Goal: Transaction & Acquisition: Purchase product/service

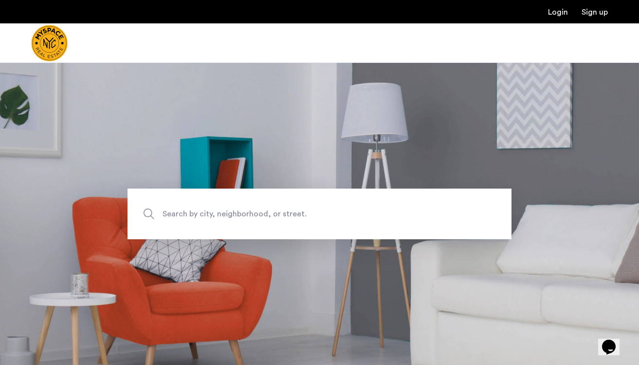
click at [63, 38] on img "Cazamio Logo" at bounding box center [49, 43] width 37 height 37
type input "**********"
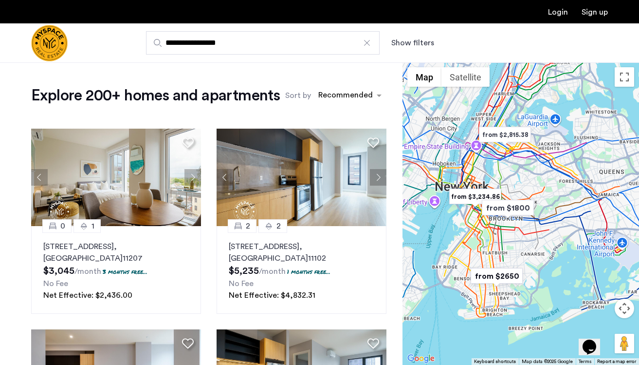
click at [404, 42] on button "Show filters" at bounding box center [412, 43] width 43 height 12
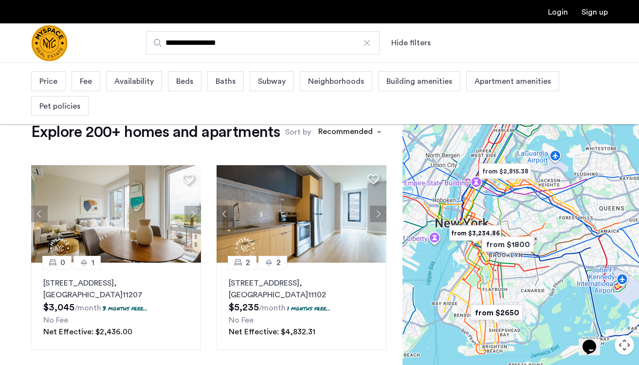
click at [58, 84] on div "Price" at bounding box center [48, 81] width 35 height 20
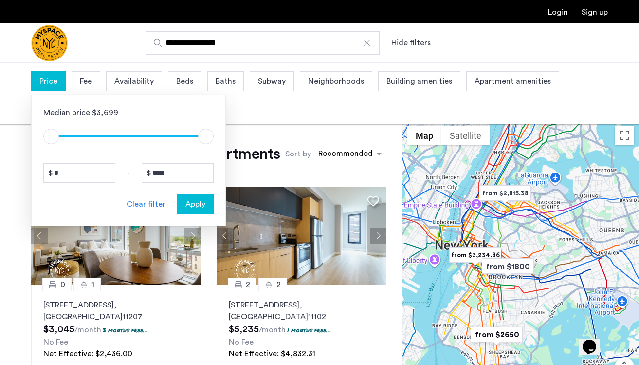
click at [202, 210] on button "Apply" at bounding box center [195, 203] width 37 height 19
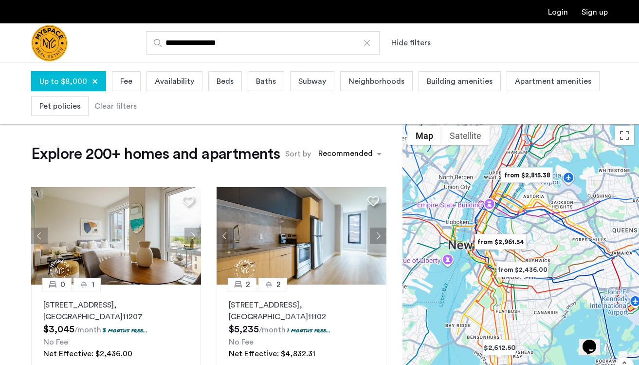
click at [68, 108] on span "Pet policies" at bounding box center [59, 106] width 41 height 12
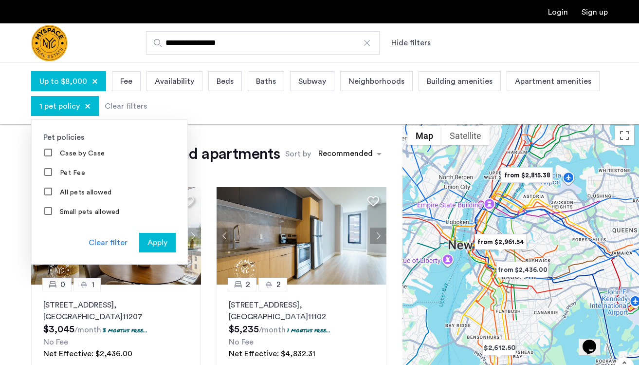
click at [156, 241] on span "Apply" at bounding box center [157, 243] width 20 height 12
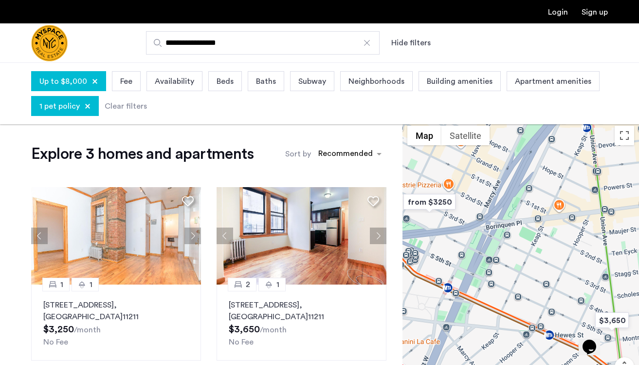
click at [224, 77] on span "Beds" at bounding box center [225, 81] width 17 height 12
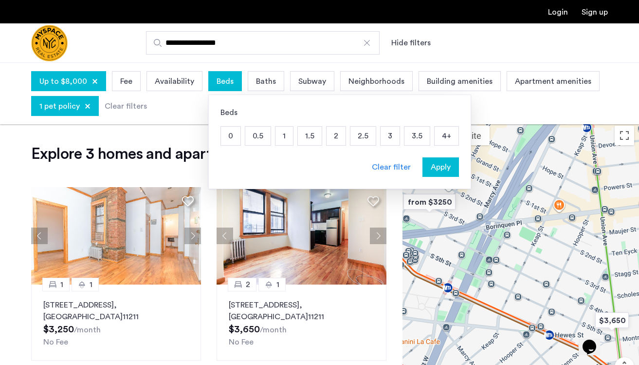
click at [342, 140] on p "2" at bounding box center [336, 136] width 19 height 18
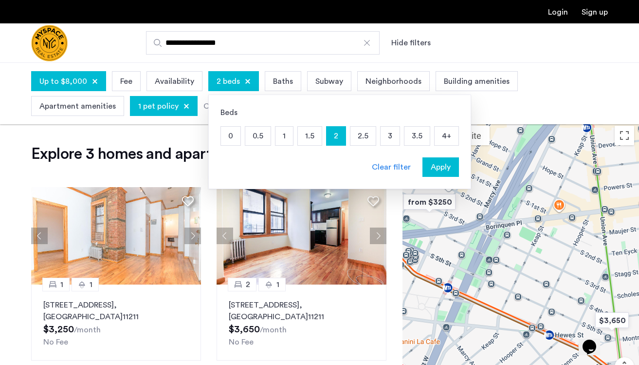
click at [430, 174] on button "Apply" at bounding box center [440, 166] width 37 height 19
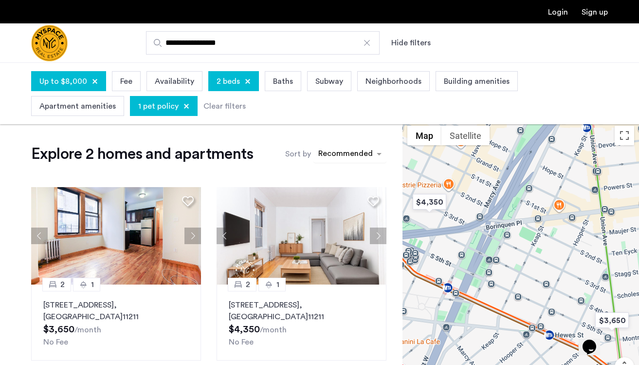
click at [346, 153] on div "sort-apartment" at bounding box center [345, 154] width 57 height 13
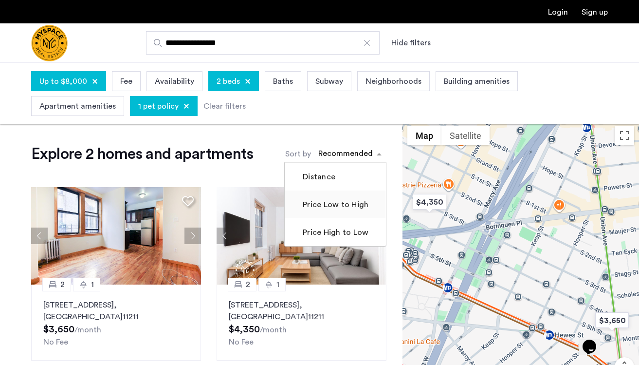
click at [335, 204] on label "Price Low to High" at bounding box center [335, 205] width 68 height 12
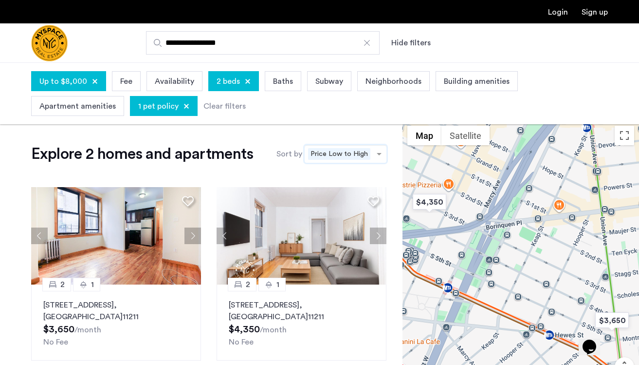
click at [336, 154] on span "Price Low to High" at bounding box center [339, 154] width 62 height 12
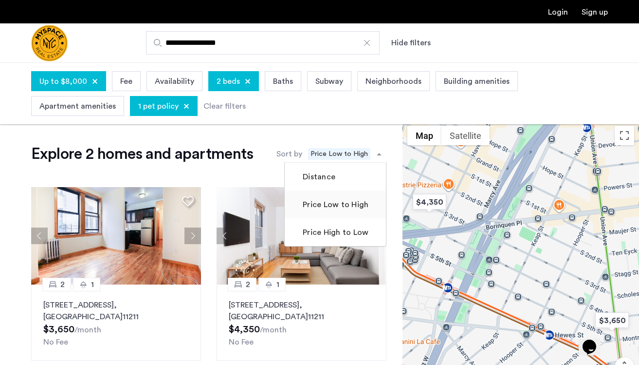
click at [322, 203] on label "Price Low to High" at bounding box center [335, 205] width 68 height 12
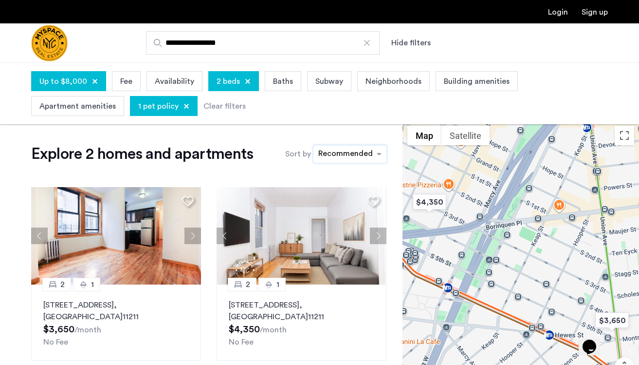
click at [366, 45] on div at bounding box center [367, 43] width 10 height 10
click at [366, 45] on input "**********" at bounding box center [263, 42] width 234 height 23
click at [183, 108] on div at bounding box center [186, 106] width 6 height 6
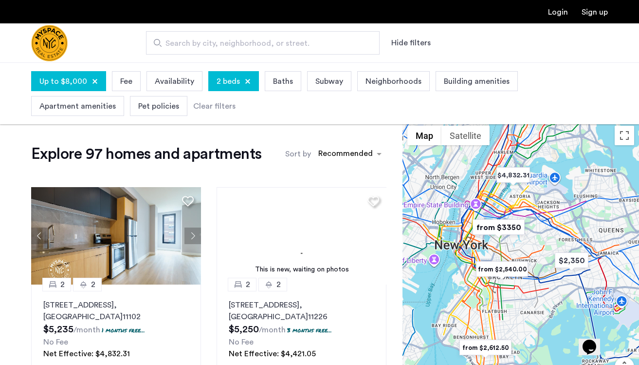
click at [169, 113] on div "Pet policies" at bounding box center [158, 106] width 57 height 20
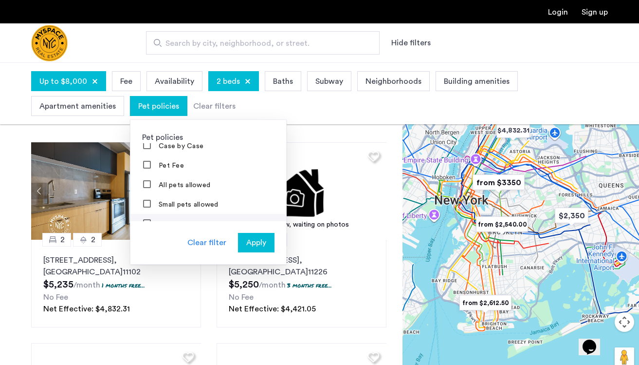
scroll to position [5, 0]
click at [254, 237] on span "Apply" at bounding box center [256, 243] width 20 height 12
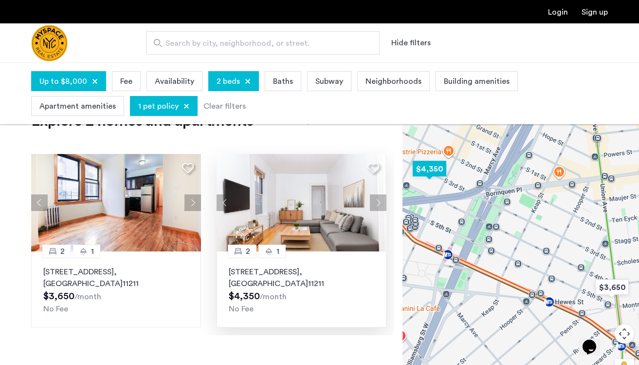
scroll to position [33, 0]
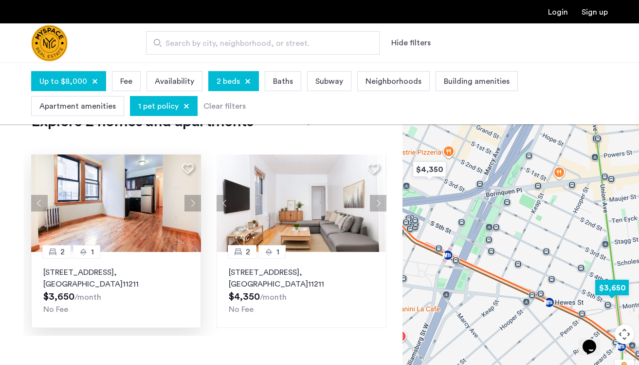
click at [154, 260] on div "2 1 213 Union Ave, Unit 0D, Brooklyn , NY 11211 $3,650 /month No Fee" at bounding box center [116, 290] width 170 height 76
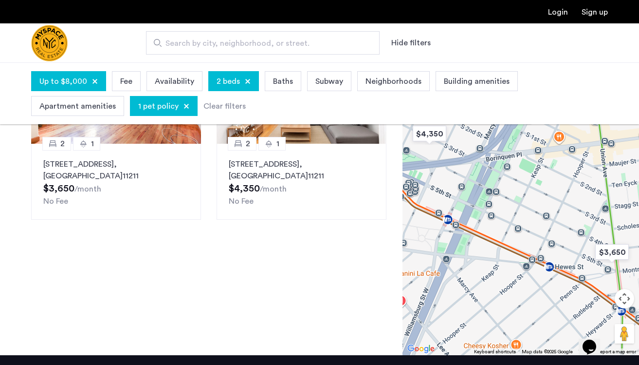
scroll to position [81, 0]
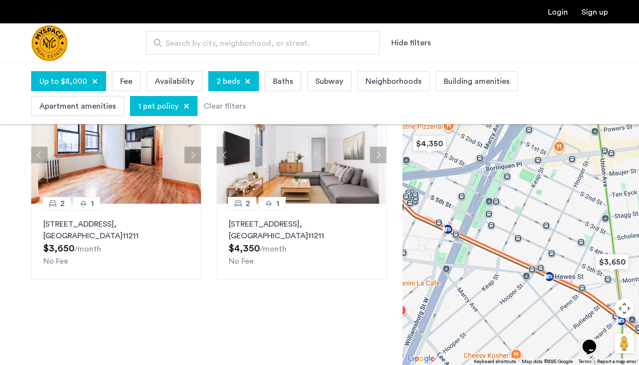
click at [246, 82] on div at bounding box center [248, 81] width 6 height 6
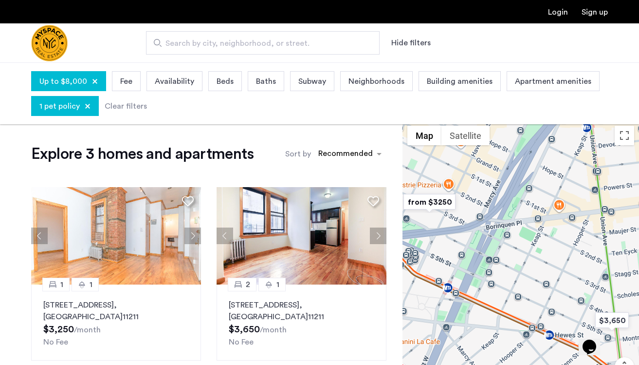
click at [90, 107] on div at bounding box center [88, 106] width 6 height 6
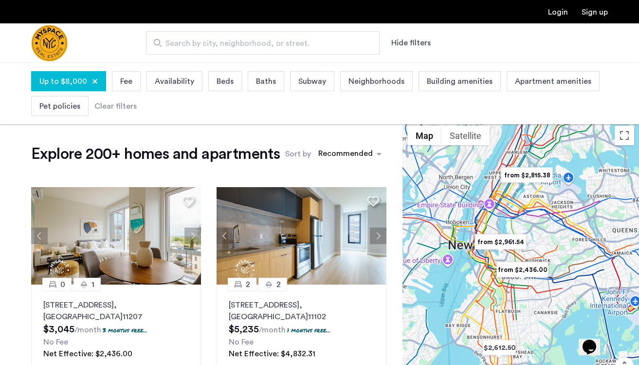
click at [97, 77] on div "Up to $8,000" at bounding box center [68, 81] width 75 height 20
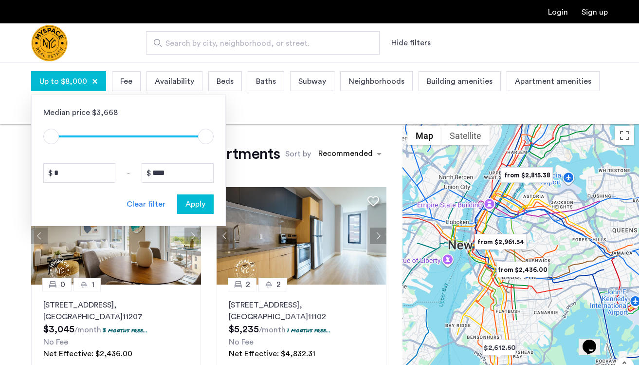
click at [96, 77] on div "Up to $8,000" at bounding box center [68, 81] width 75 height 20
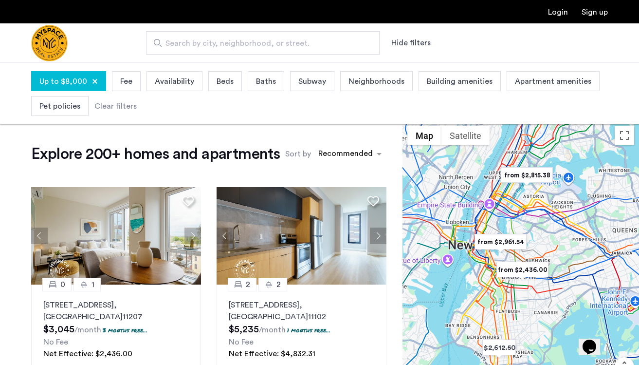
click at [96, 78] on div "Up to $8,000" at bounding box center [68, 81] width 75 height 20
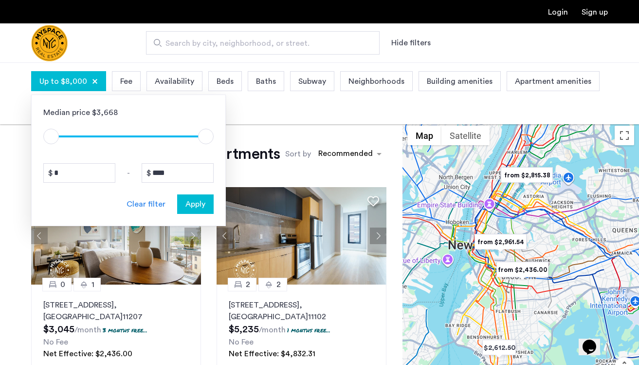
click at [96, 78] on div "Up to $8,000" at bounding box center [68, 81] width 75 height 20
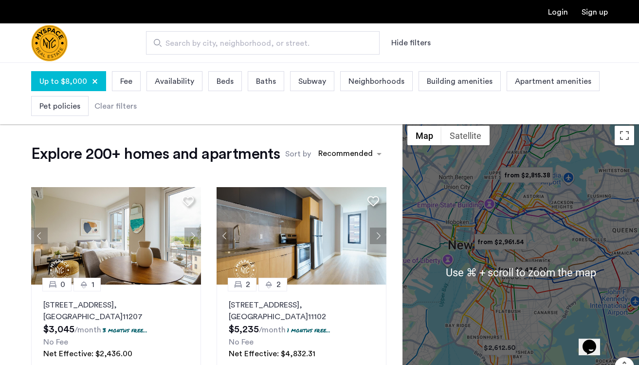
click at [496, 241] on img "from $2,961.54" at bounding box center [501, 242] width 60 height 22
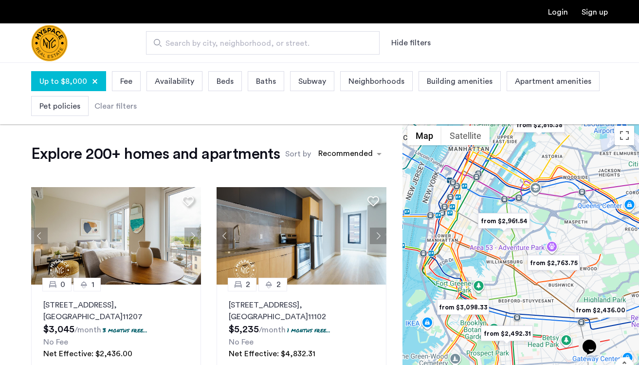
drag, startPoint x: 550, startPoint y: 266, endPoint x: 468, endPoint y: 279, distance: 82.4
click at [468, 281] on div "To navigate, press the arrow keys." at bounding box center [521, 272] width 237 height 302
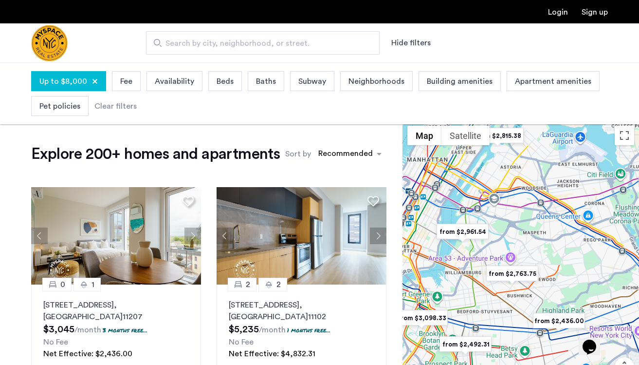
click at [481, 238] on img "from $2,961.54" at bounding box center [463, 231] width 60 height 22
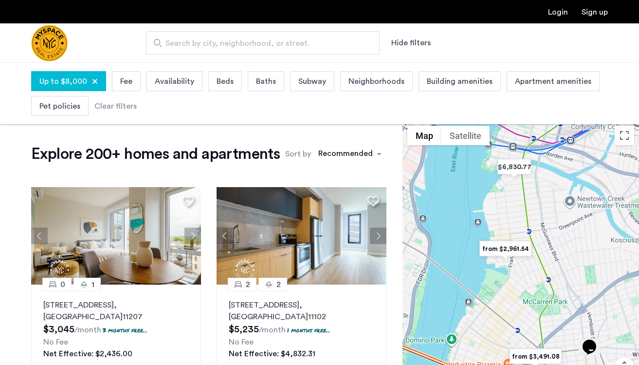
click at [511, 251] on img "from $2,961.54" at bounding box center [506, 249] width 60 height 22
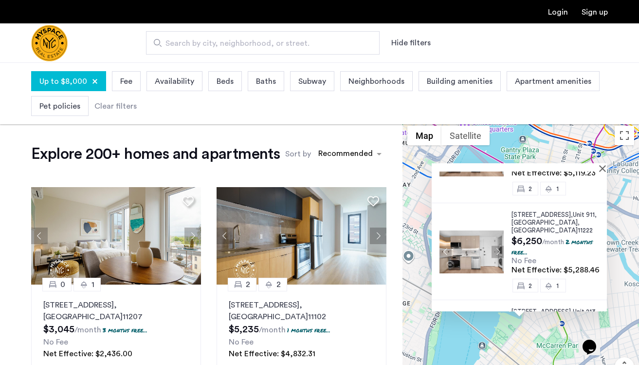
scroll to position [452, 0]
click at [277, 112] on div "Up to $8,000 Fee Availability Beds Baths Subway Neighborhoods Building amenitie…" at bounding box center [319, 94] width 577 height 50
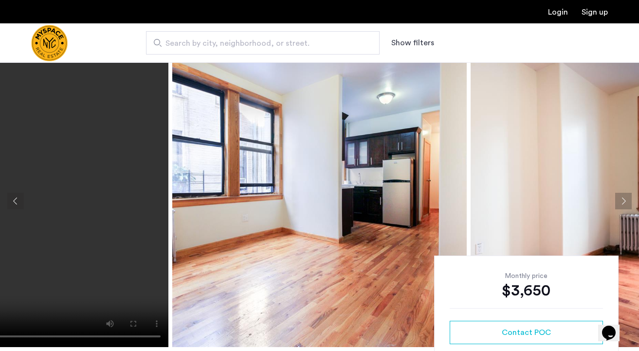
scroll to position [0, 0]
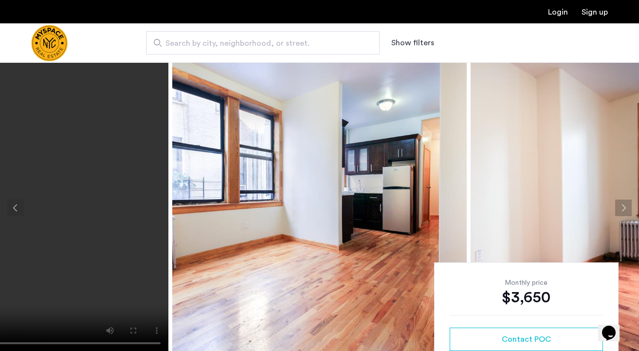
click at [620, 202] on button "Next apartment" at bounding box center [623, 208] width 17 height 17
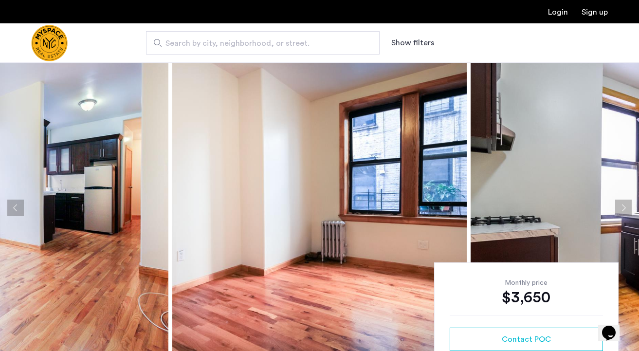
click at [620, 202] on button "Next apartment" at bounding box center [623, 208] width 17 height 17
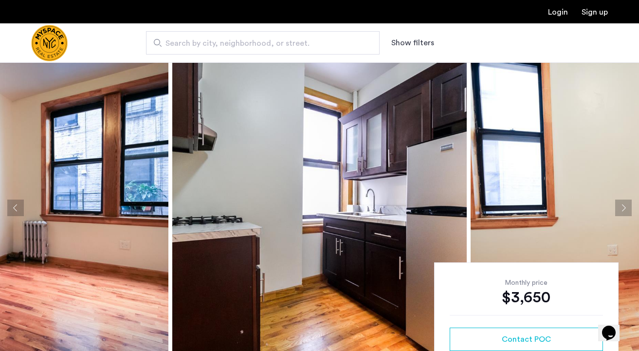
click at [620, 202] on button "Next apartment" at bounding box center [623, 208] width 17 height 17
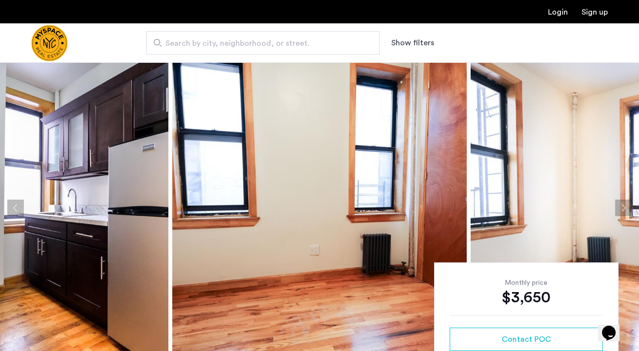
click at [620, 202] on button "Next apartment" at bounding box center [623, 208] width 17 height 17
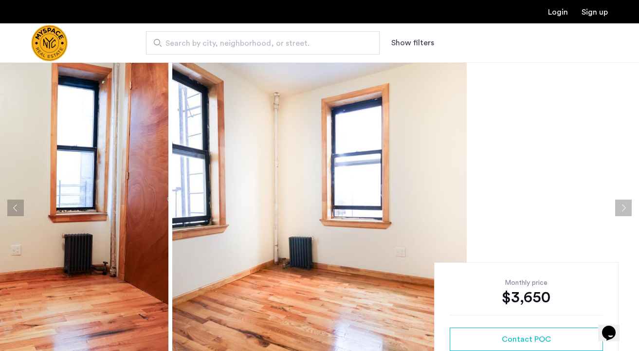
click at [620, 202] on button "Next apartment" at bounding box center [623, 208] width 17 height 17
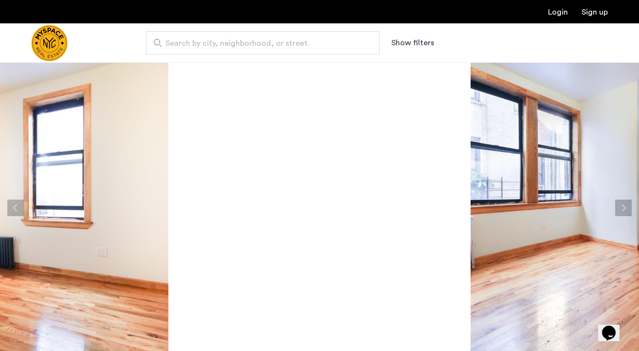
click at [620, 202] on button "Next apartment" at bounding box center [623, 208] width 17 height 17
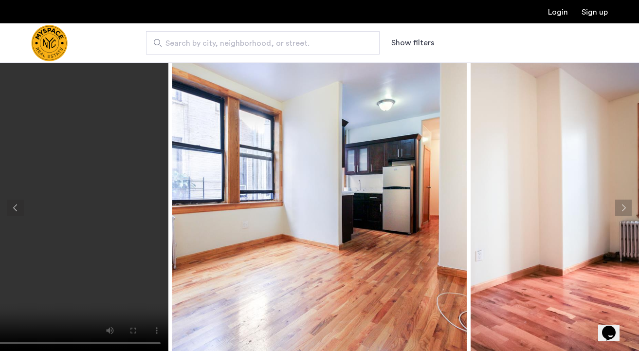
click at [620, 202] on button "Next apartment" at bounding box center [623, 208] width 17 height 17
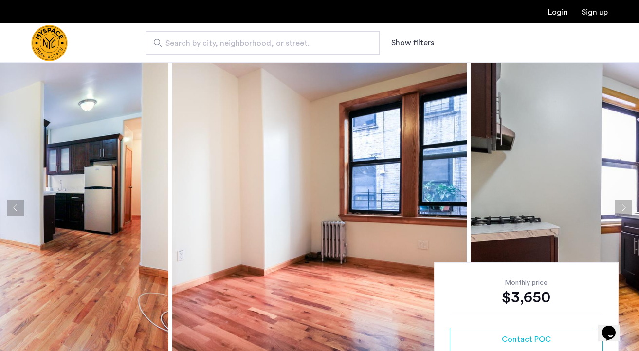
click at [17, 203] on button "Previous apartment" at bounding box center [15, 208] width 17 height 17
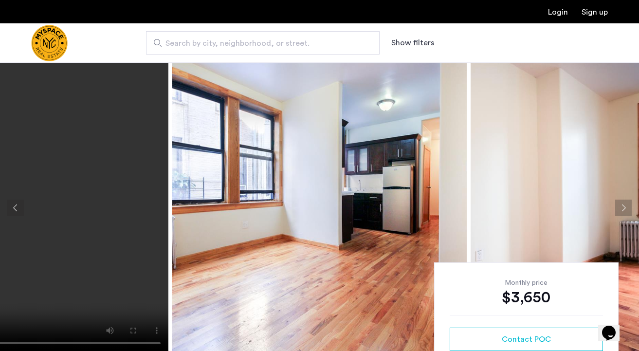
click at [17, 203] on button "Previous apartment" at bounding box center [15, 208] width 17 height 17
